Goal: Task Accomplishment & Management: Complete application form

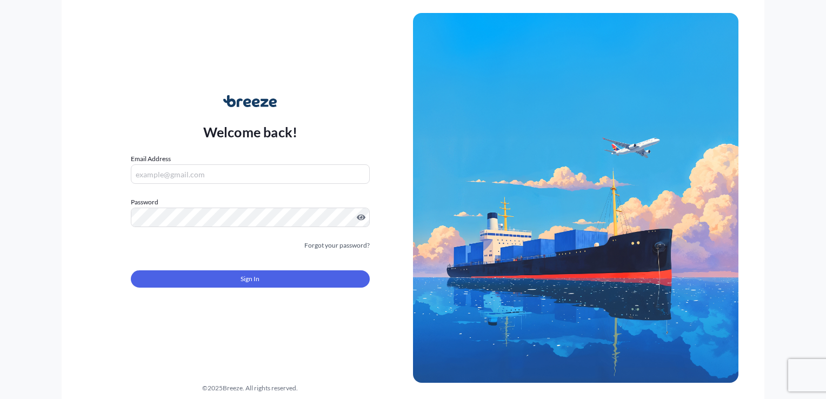
click at [165, 173] on input "Email Address" at bounding box center [250, 173] width 239 height 19
type input "[PERSON_NAME][EMAIL_ADDRESS][PERSON_NAME][DOMAIN_NAME]"
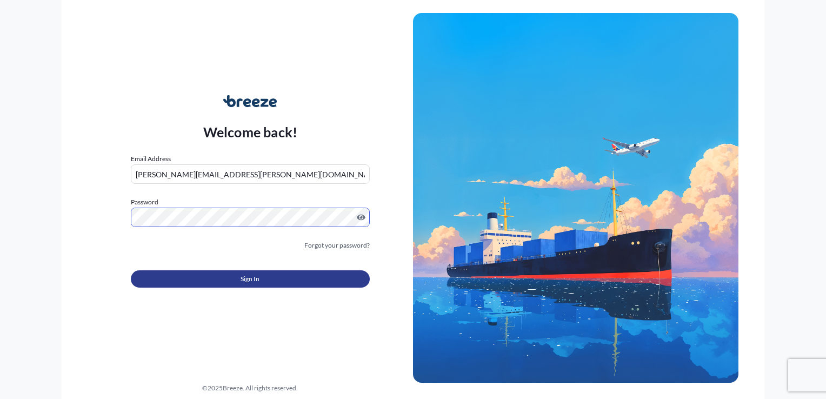
click at [264, 279] on button "Sign In" at bounding box center [250, 278] width 239 height 17
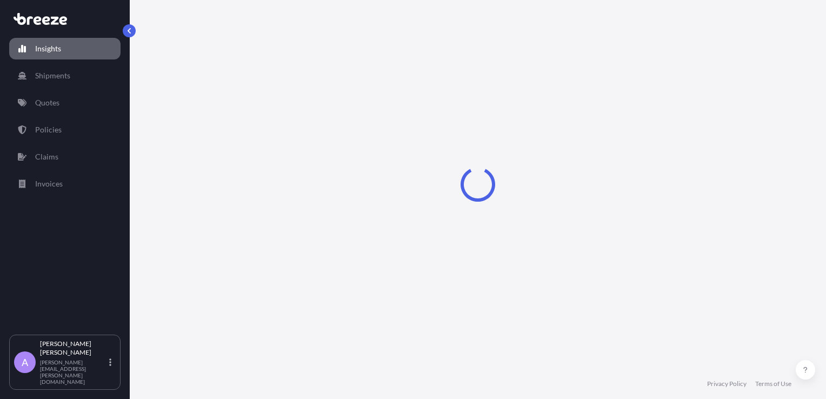
select select "2025"
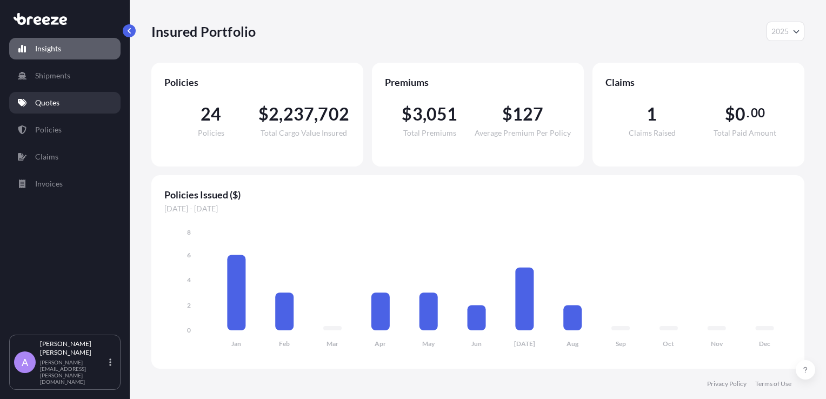
click at [56, 104] on p "Quotes" at bounding box center [47, 102] width 24 height 11
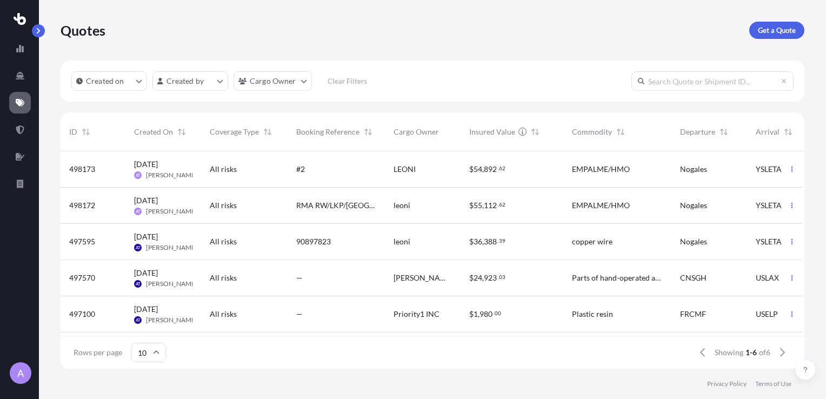
scroll to position [215, 735]
click at [180, 202] on span "[DATE] AT [PERSON_NAME]" at bounding box center [163, 205] width 58 height 21
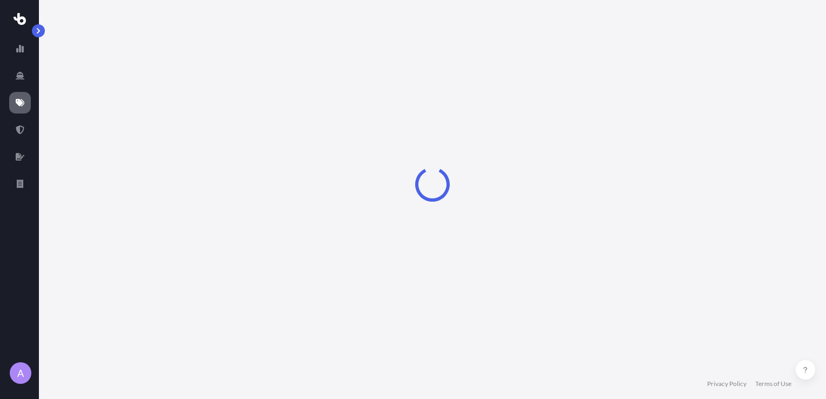
select select "Road"
select select "2"
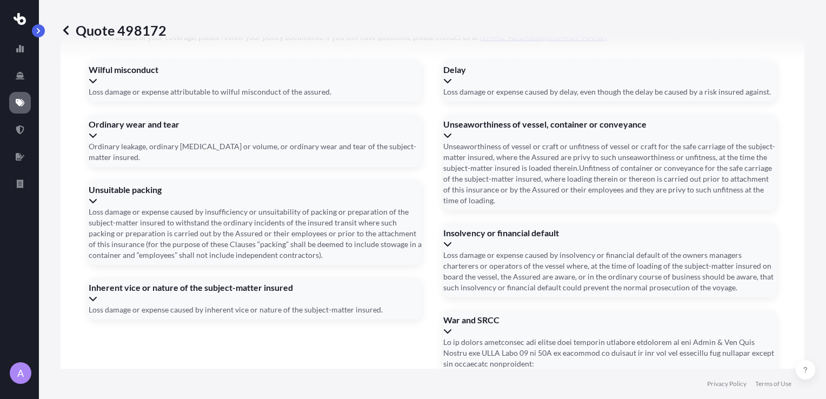
scroll to position [1502, 0]
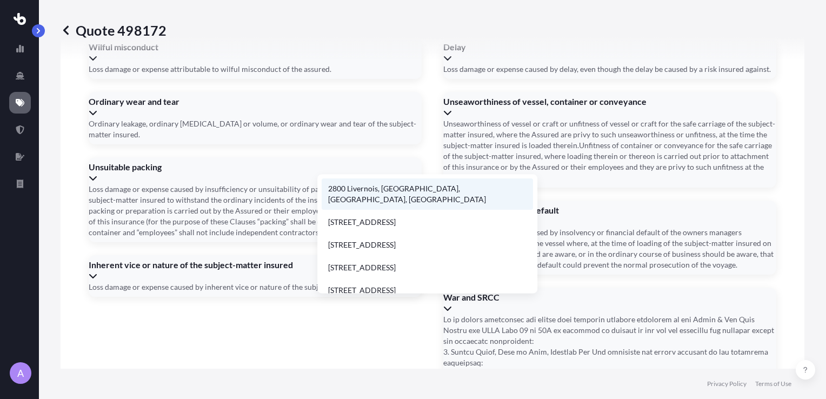
click at [363, 189] on li "2800 Livernois, [GEOGRAPHIC_DATA], [GEOGRAPHIC_DATA], [GEOGRAPHIC_DATA]" at bounding box center [427, 193] width 211 height 31
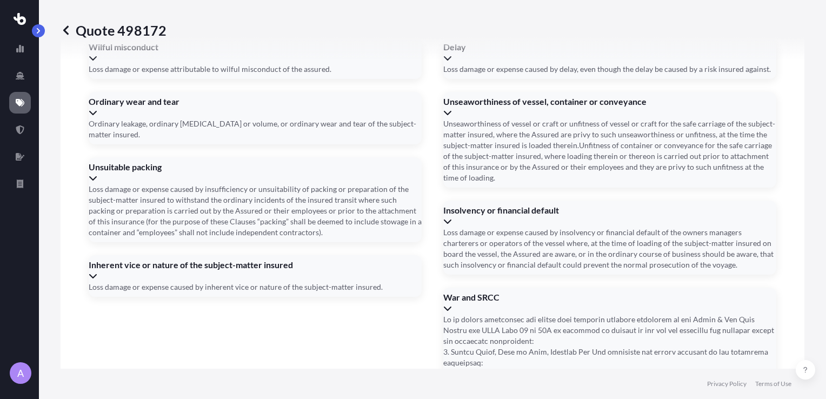
type input "[GEOGRAPHIC_DATA], [GEOGRAPHIC_DATA]"
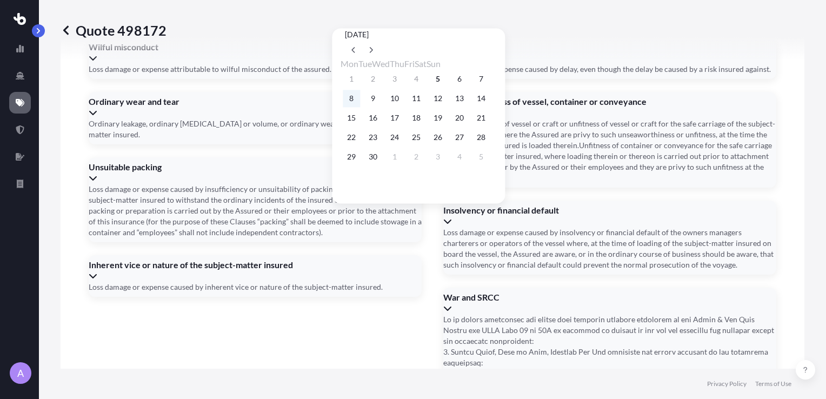
click at [355, 105] on button "8" at bounding box center [351, 98] width 17 height 17
type input "[DATE]"
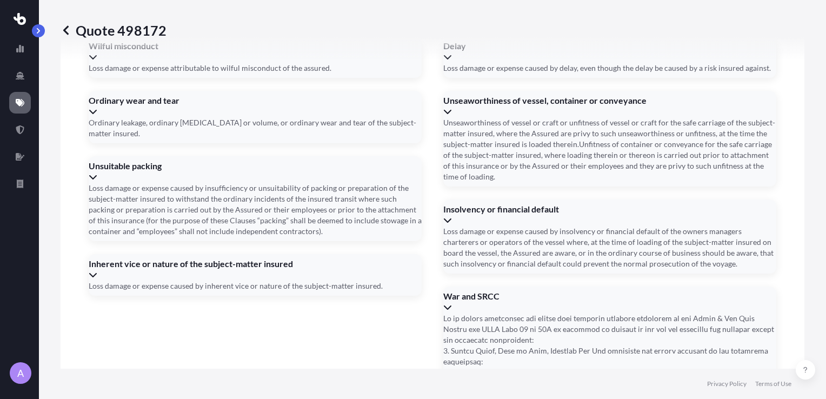
type input "trl , 1"
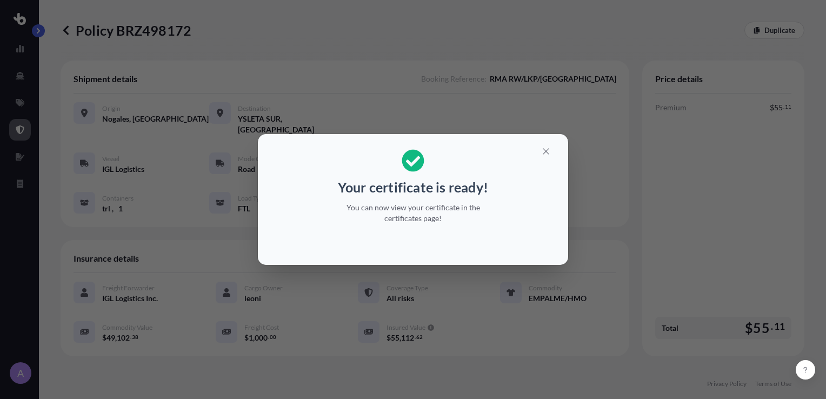
click at [409, 215] on p "You can now view your certificate in the certificates page!" at bounding box center [413, 213] width 167 height 22
click at [549, 150] on icon "button" at bounding box center [546, 152] width 10 height 10
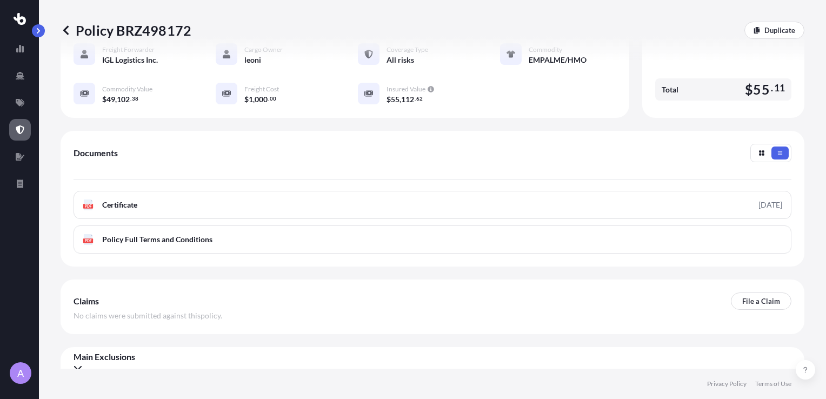
scroll to position [239, 0]
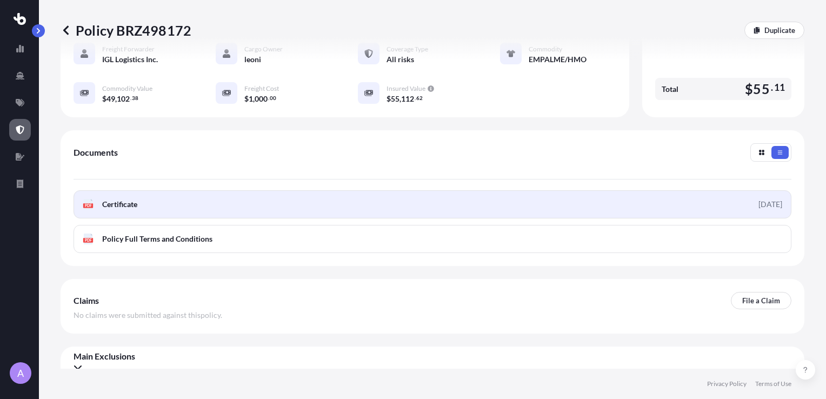
click at [465, 196] on link "PDF Certificate [DATE]" at bounding box center [433, 204] width 718 height 28
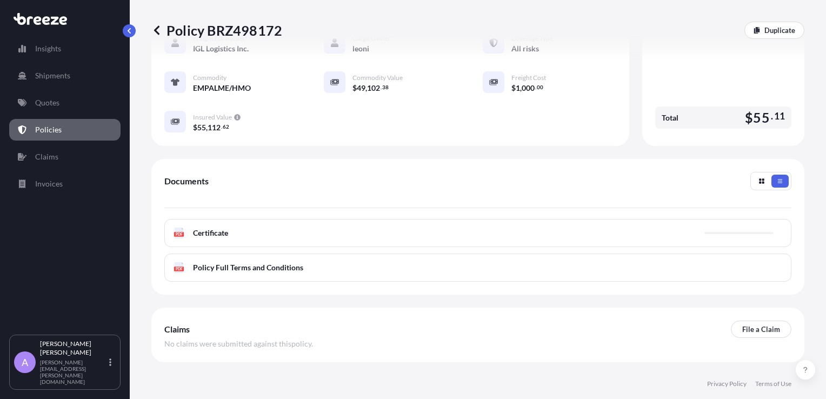
scroll to position [250, 0]
click at [43, 105] on p "Quotes" at bounding box center [47, 102] width 24 height 11
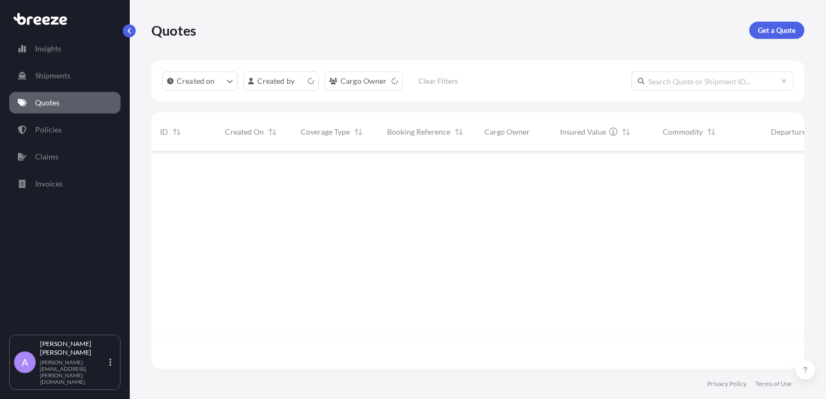
scroll to position [215, 645]
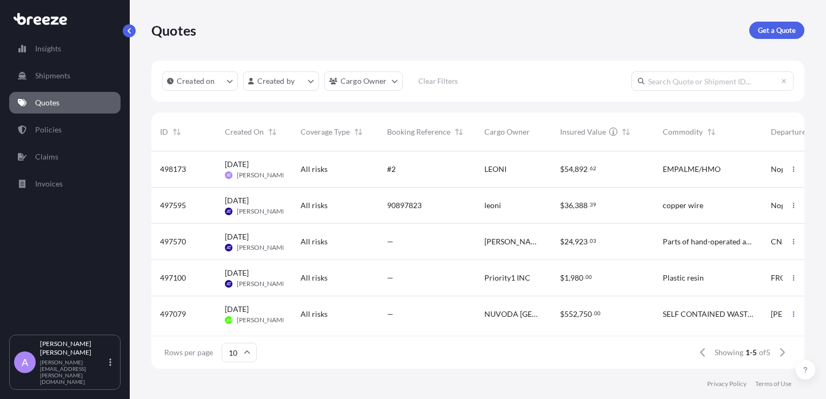
click at [288, 168] on div "[DATE] AT [PERSON_NAME]" at bounding box center [254, 169] width 76 height 36
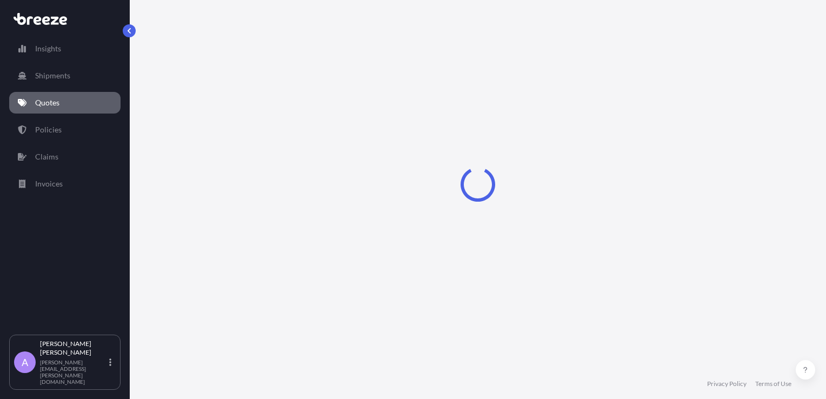
select select "Road"
select select "2"
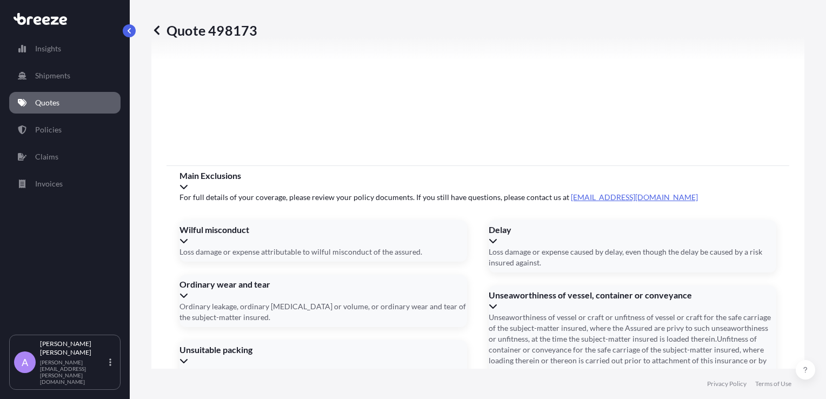
scroll to position [1536, 0]
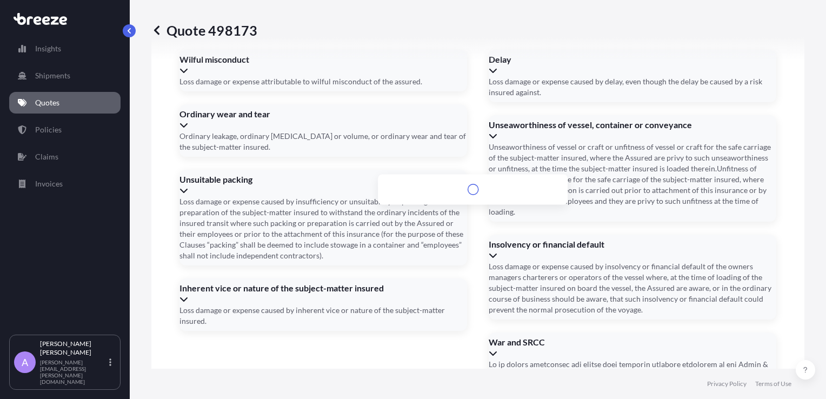
scroll to position [1548, 0]
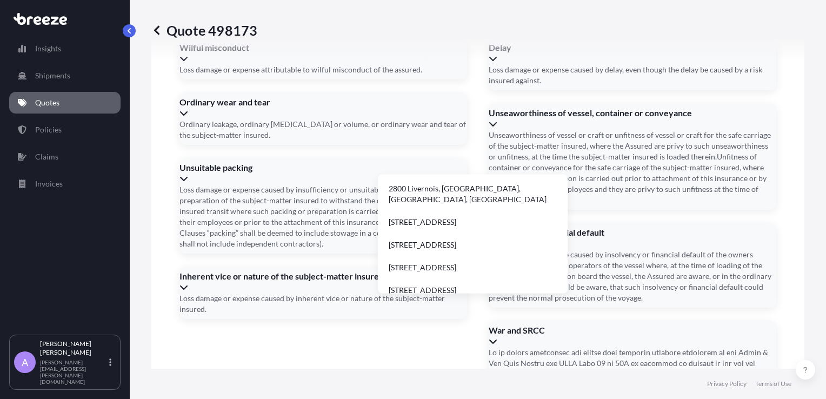
click at [414, 195] on li "2800 Livernois, [GEOGRAPHIC_DATA], [GEOGRAPHIC_DATA], [GEOGRAPHIC_DATA]" at bounding box center [472, 193] width 181 height 31
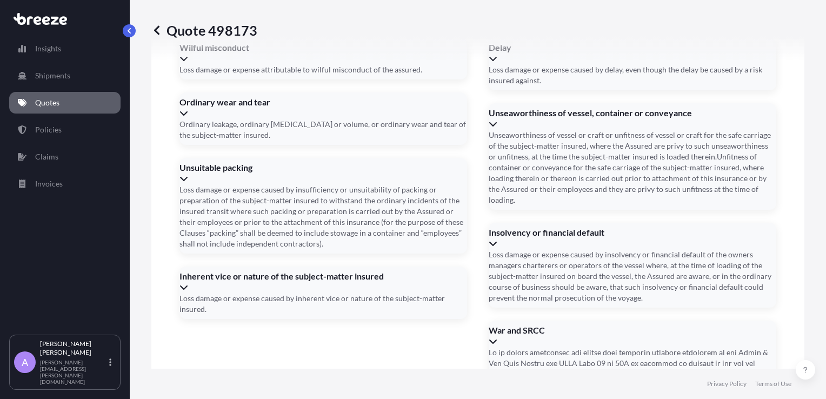
type input "[GEOGRAPHIC_DATA], [GEOGRAPHIC_DATA]"
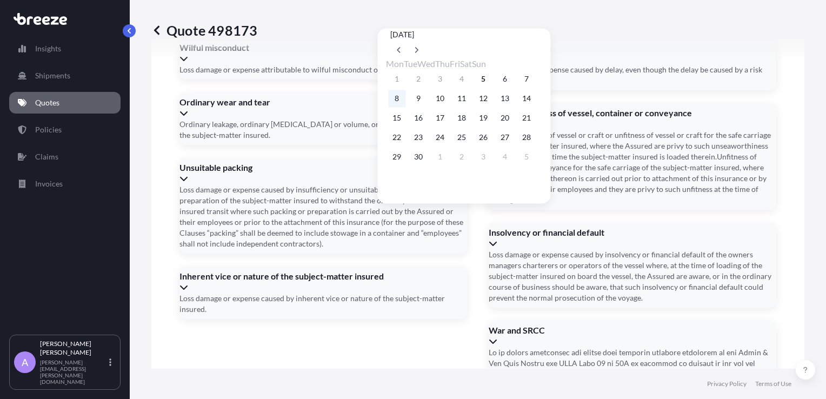
click at [393, 98] on button "8" at bounding box center [396, 98] width 17 height 17
type input "[DATE]"
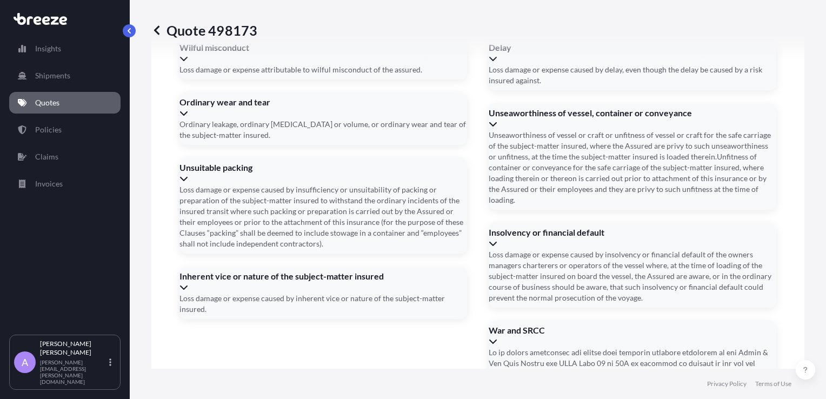
type input "#"
type input "trl,2"
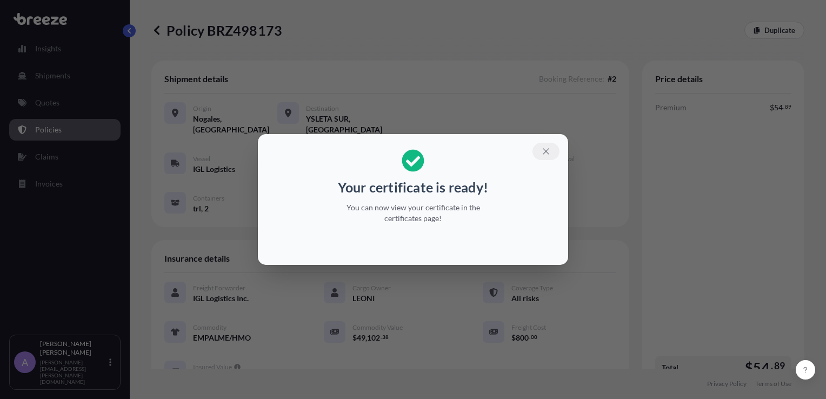
click at [547, 155] on icon "button" at bounding box center [546, 152] width 10 height 10
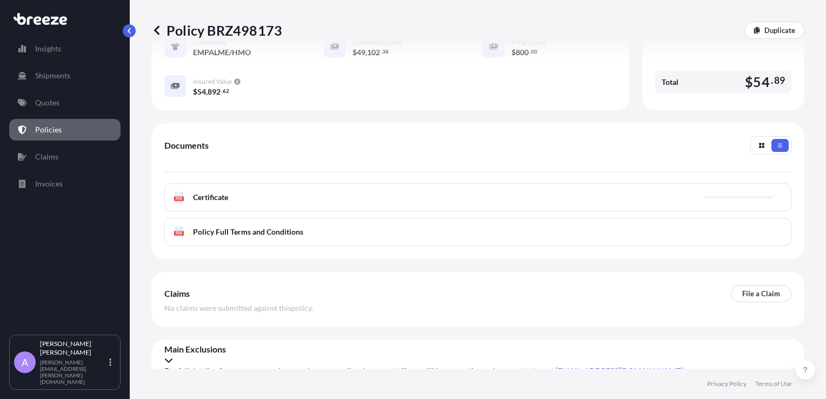
scroll to position [289, 0]
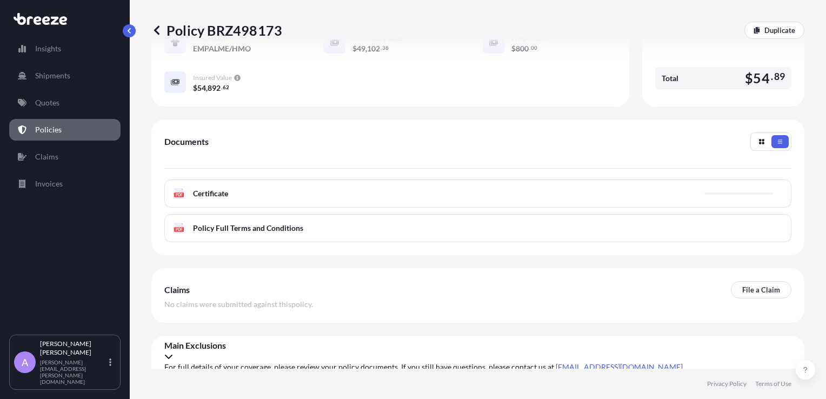
click at [251, 200] on div "PDF Certificate" at bounding box center [477, 194] width 627 height 28
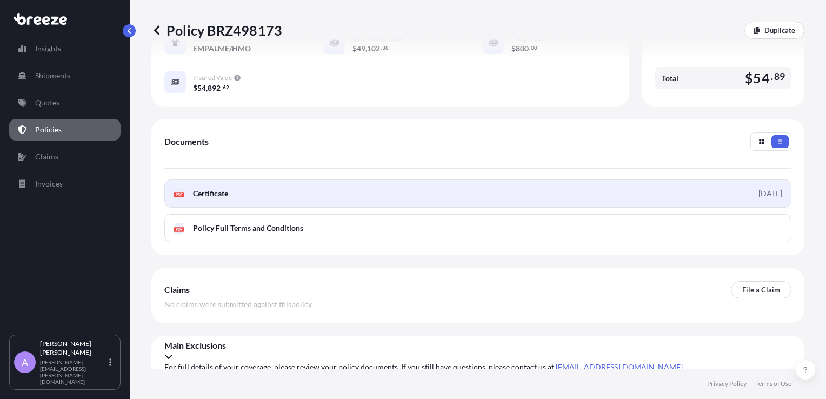
click at [502, 185] on link "PDF Certificate [DATE]" at bounding box center [477, 194] width 627 height 28
